Goal: Task Accomplishment & Management: Use online tool/utility

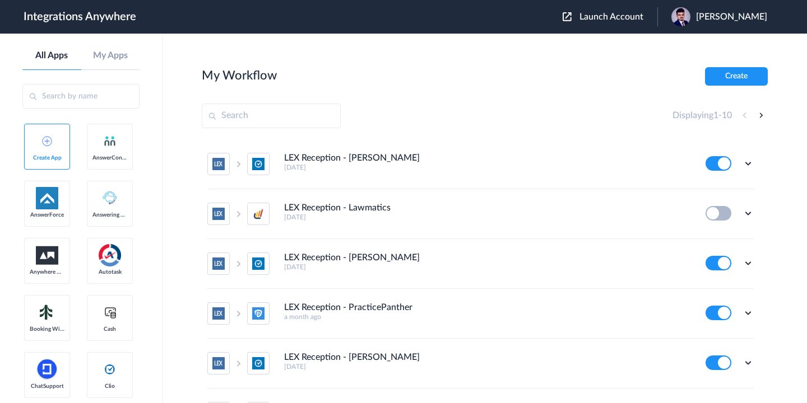
click at [597, 13] on span "Launch Account" at bounding box center [611, 16] width 64 height 9
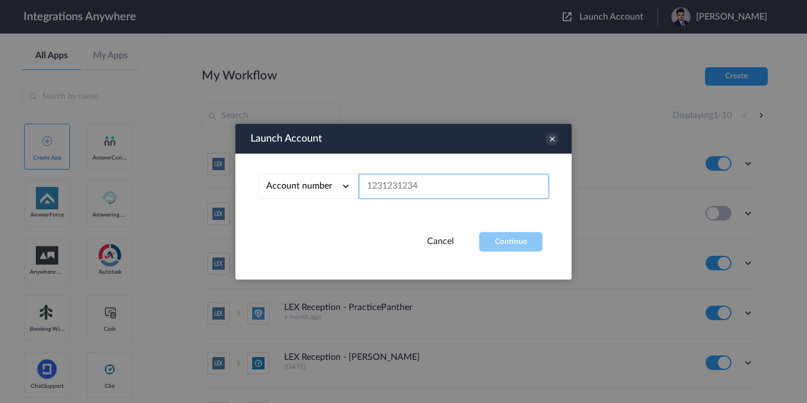
click at [418, 193] on input "text" at bounding box center [453, 186] width 190 height 25
paste input "9804122778"
type input "9804122778"
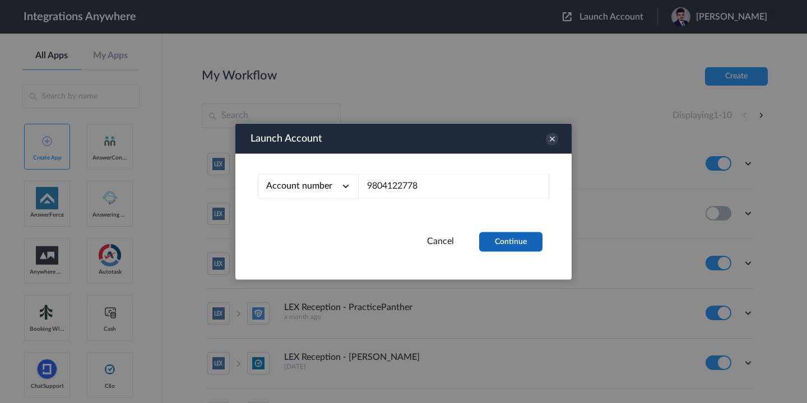
click at [490, 236] on button "Continue" at bounding box center [510, 242] width 63 height 20
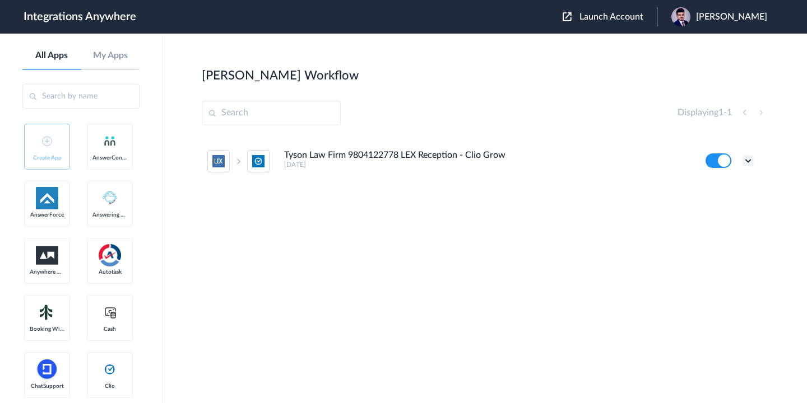
click at [748, 156] on icon at bounding box center [747, 160] width 11 height 11
click at [711, 190] on link "Edit" at bounding box center [702, 187] width 27 height 8
click at [738, 161] on div "Edit Task history Delete" at bounding box center [729, 160] width 48 height 15
click at [749, 160] on icon at bounding box center [747, 160] width 11 height 11
click at [705, 188] on link "Edit" at bounding box center [702, 187] width 27 height 8
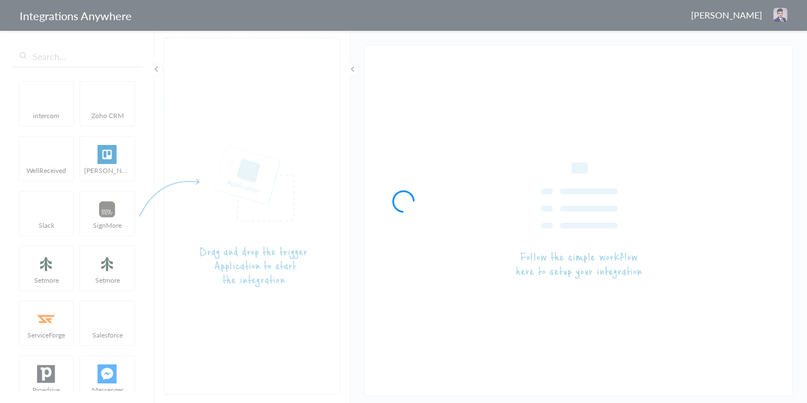
type input "Tyson Law Firm 9804122778 LEX Reception - Clio Grow"
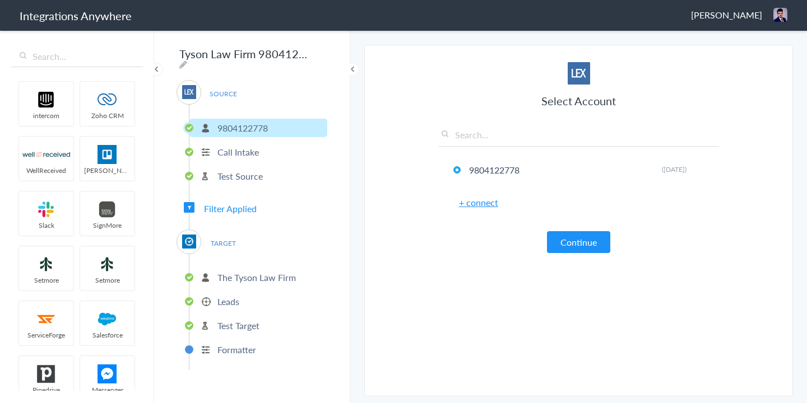
click at [232, 203] on span "Filter Applied" at bounding box center [230, 208] width 53 height 13
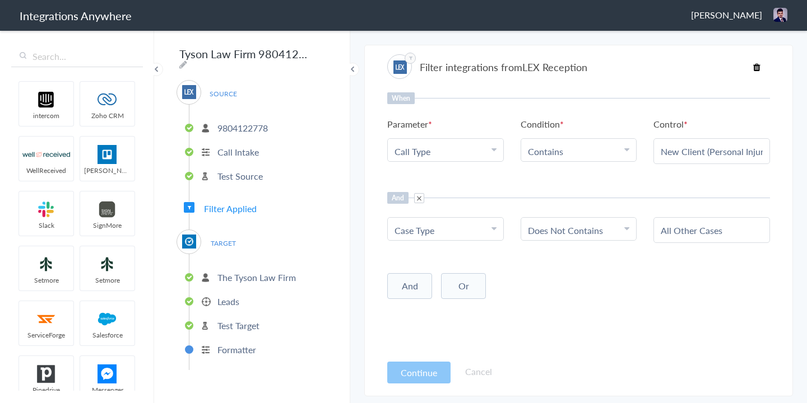
click at [411, 284] on button "And" at bounding box center [409, 286] width 45 height 26
click at [420, 313] on span "Choose Parameter" at bounding box center [430, 309] width 73 height 13
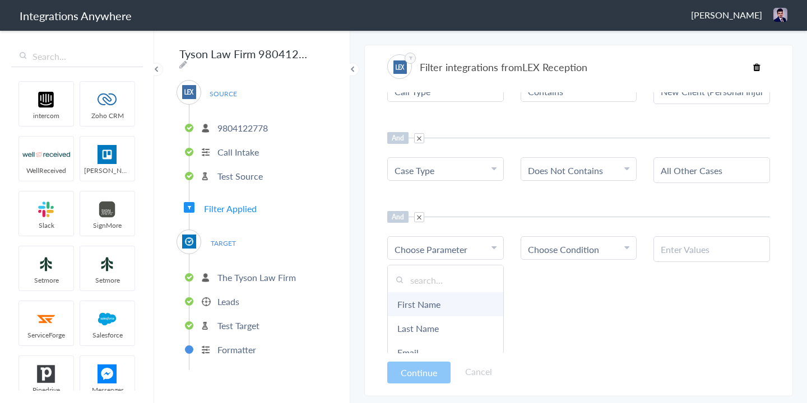
scroll to position [61, 0]
click at [420, 277] on input "text" at bounding box center [445, 279] width 115 height 24
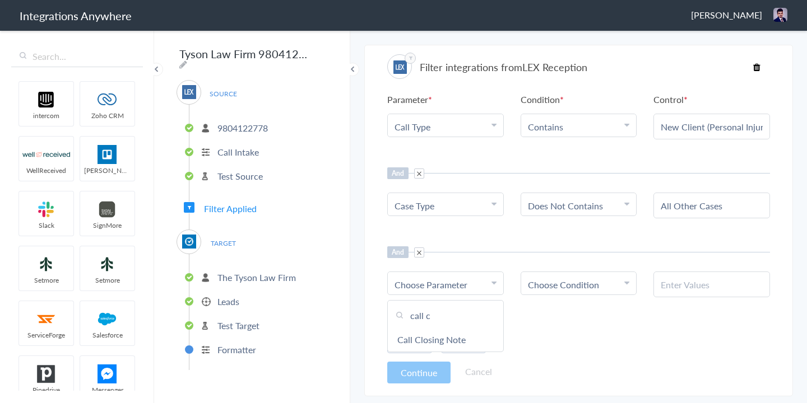
scroll to position [25, 0]
type input "call c"
click at [448, 343] on link "Call Closing Note" at bounding box center [445, 340] width 115 height 24
click at [571, 287] on span "Choose Condition" at bounding box center [563, 284] width 71 height 13
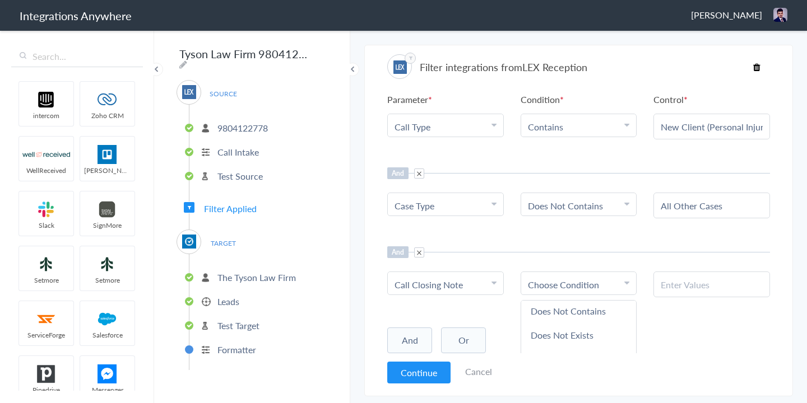
scroll to position [59, 0]
click at [557, 326] on link "Does Not Exists" at bounding box center [578, 329] width 115 height 24
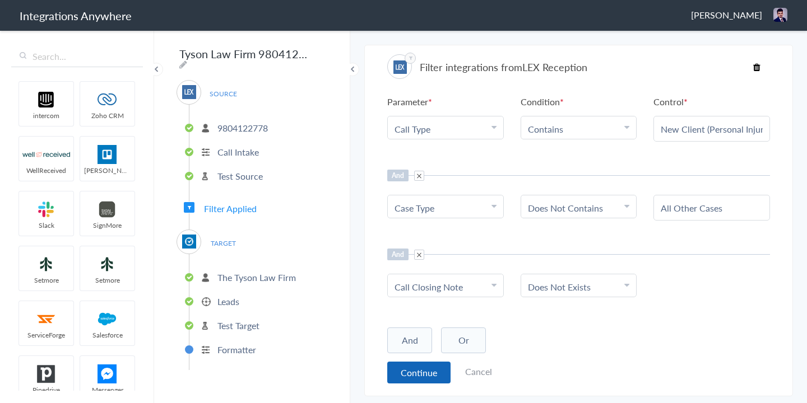
click at [404, 369] on button "Continue" at bounding box center [418, 373] width 63 height 22
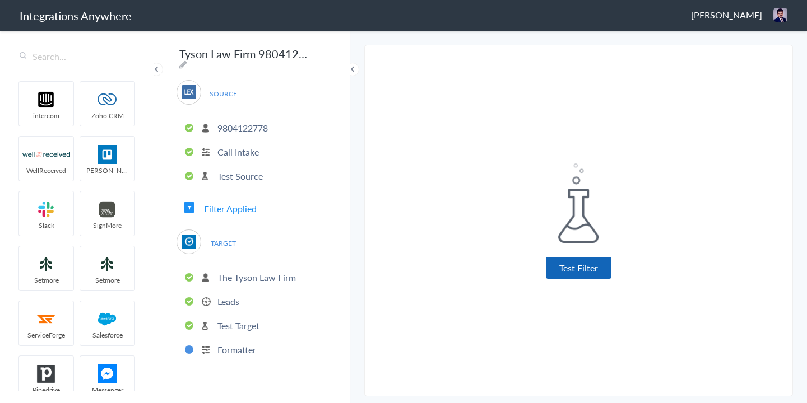
click at [569, 268] on button "Test Filter" at bounding box center [579, 268] width 66 height 22
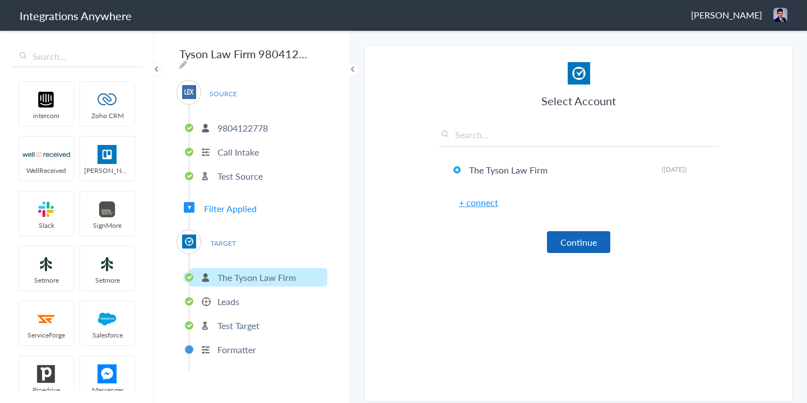
click at [569, 249] on button "Continue" at bounding box center [578, 242] width 63 height 22
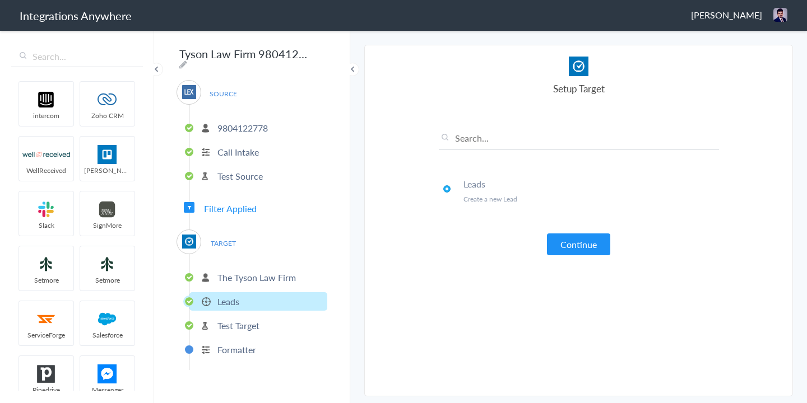
click at [569, 249] on button "Continue" at bounding box center [578, 245] width 63 height 22
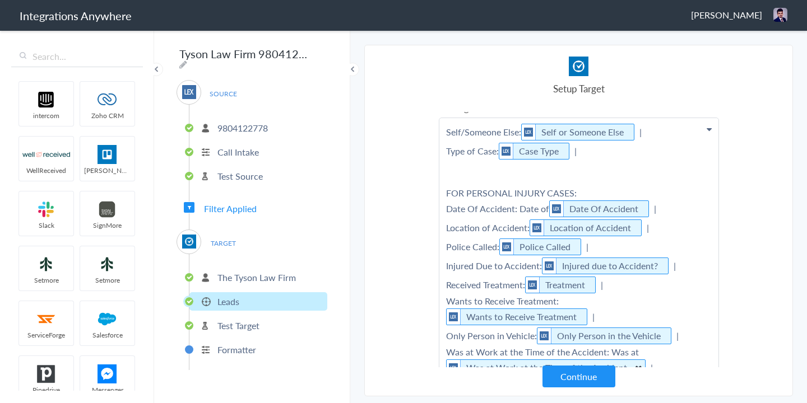
scroll to position [227, 0]
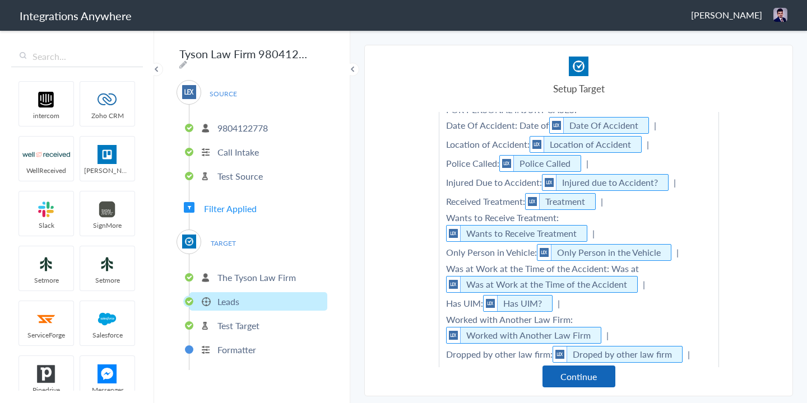
click at [578, 379] on button "Continue" at bounding box center [578, 377] width 73 height 22
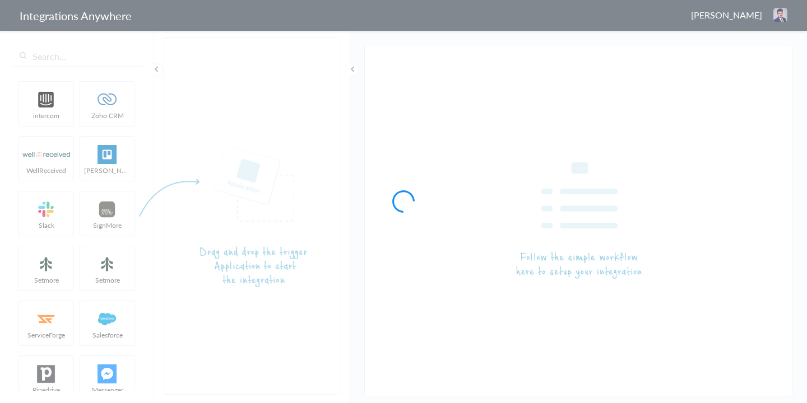
type input "Tyson Law Firm 9804122778 LEX Reception - Clio Grow"
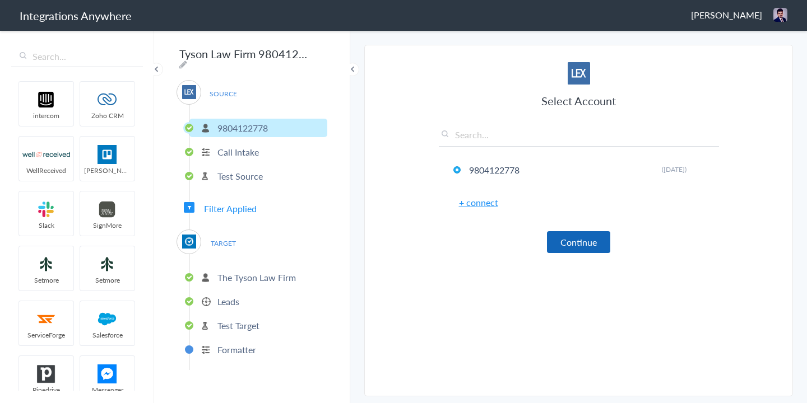
click at [576, 240] on button "Continue" at bounding box center [578, 242] width 63 height 22
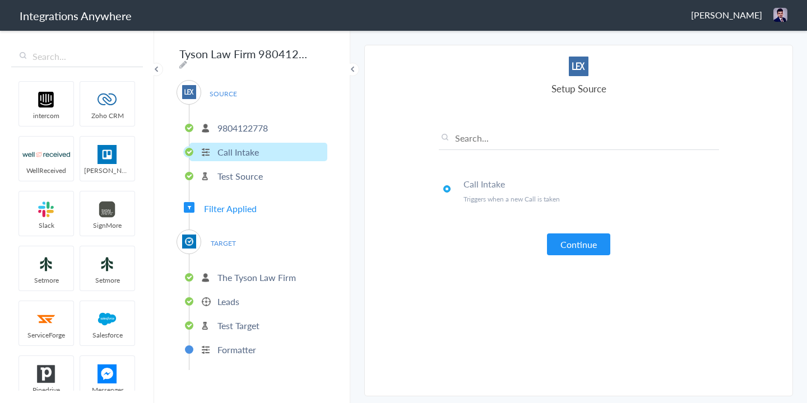
click at [576, 240] on button "Continue" at bounding box center [578, 245] width 63 height 22
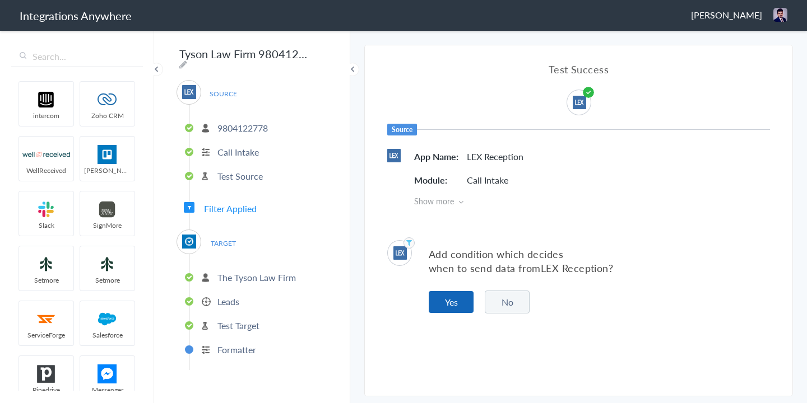
click at [442, 310] on button "Yes" at bounding box center [451, 302] width 45 height 22
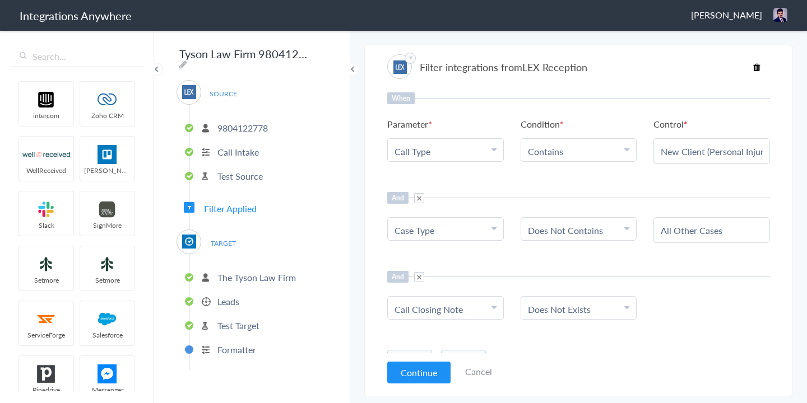
click at [418, 276] on span at bounding box center [419, 277] width 10 height 10
click at [404, 372] on button "Continue" at bounding box center [418, 373] width 63 height 22
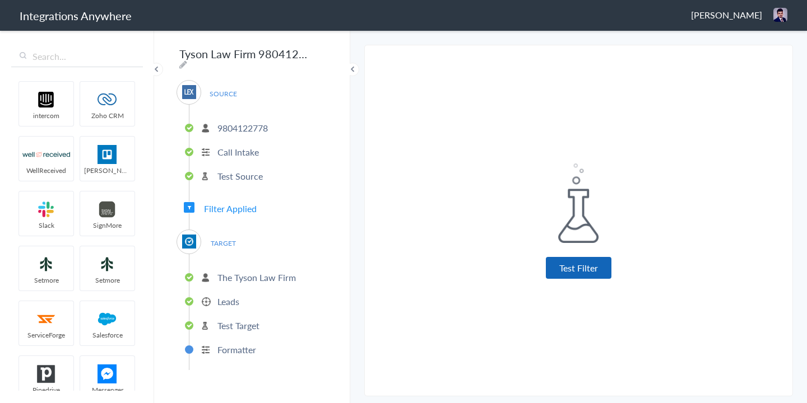
click at [567, 269] on button "Test Filter" at bounding box center [579, 268] width 66 height 22
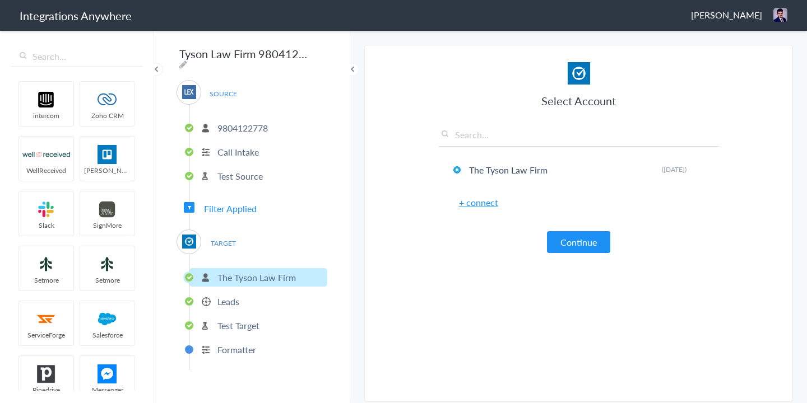
click at [567, 269] on article "Select Account The Tyson Law Firm Rename Delete ([DATE]) + connect Continue Set…" at bounding box center [579, 226] width 280 height 328
click at [563, 237] on button "Continue" at bounding box center [578, 242] width 63 height 22
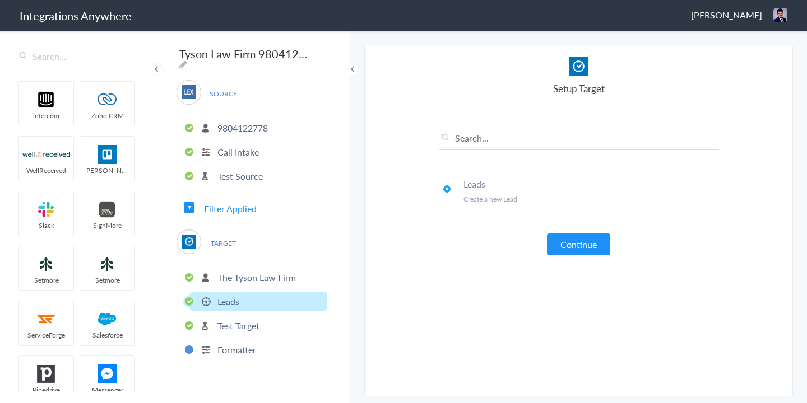
click at [563, 237] on button "Continue" at bounding box center [578, 245] width 63 height 22
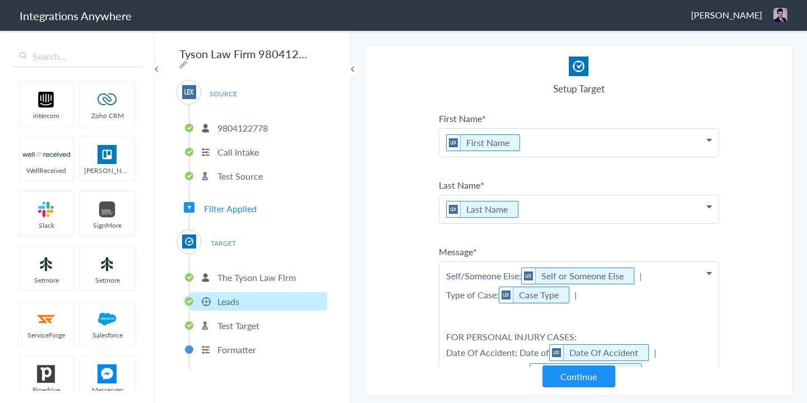
scroll to position [382, 0]
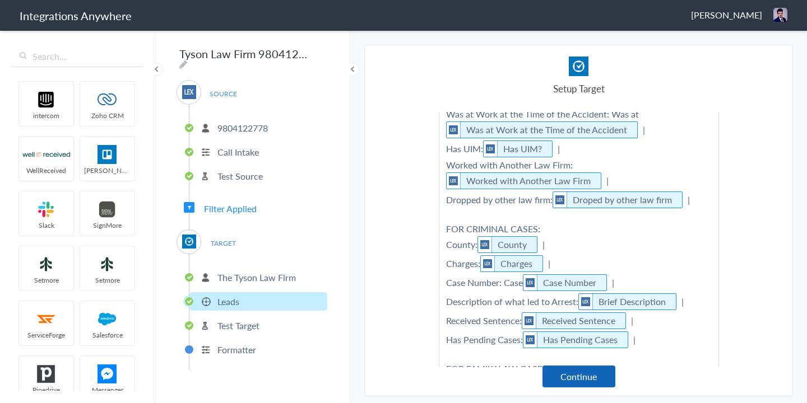
click at [574, 381] on button "Continue" at bounding box center [578, 377] width 73 height 22
